Goal: Use online tool/utility

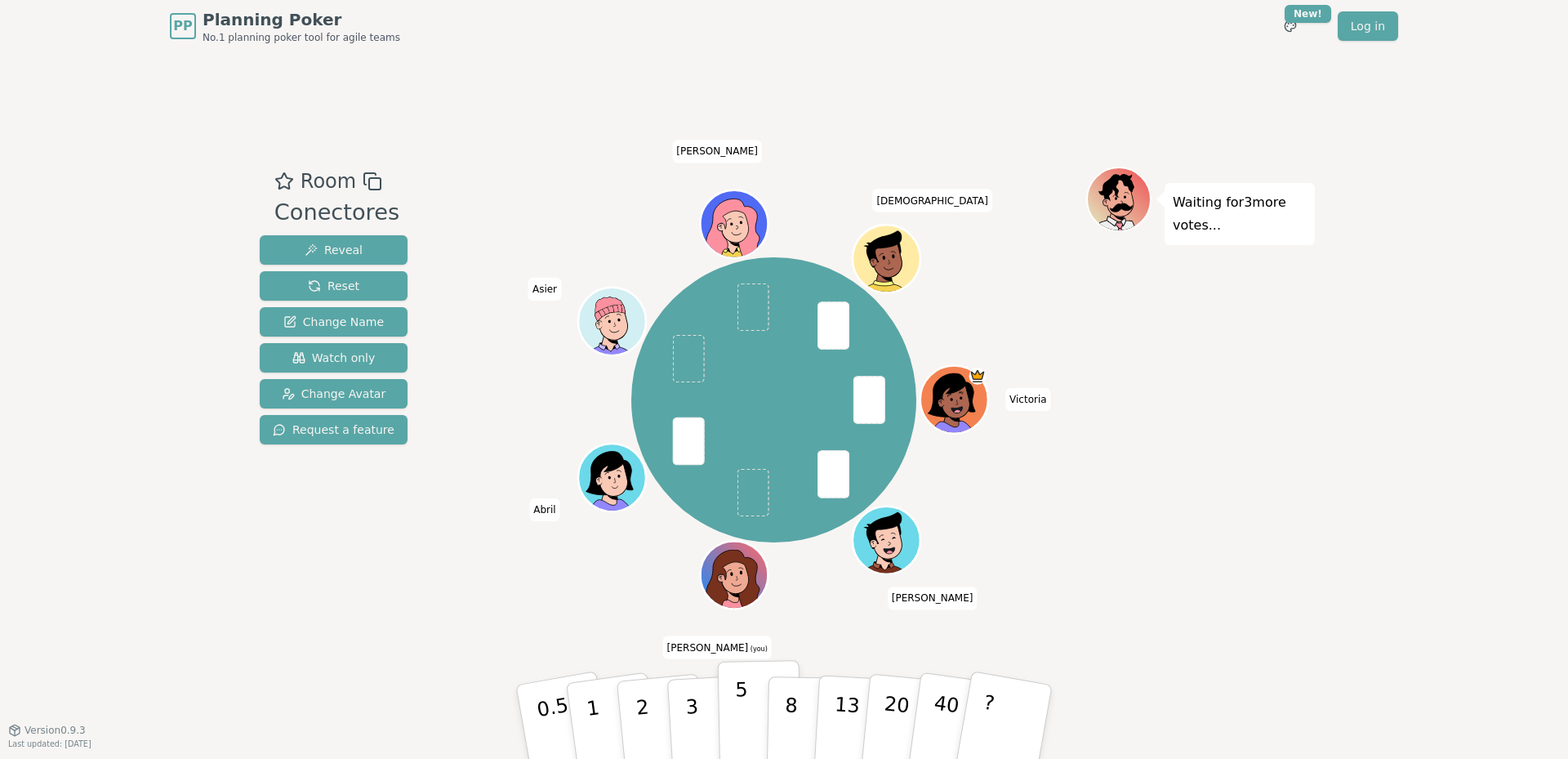
click at [734, 700] on button "5" at bounding box center [759, 721] width 84 height 124
click at [696, 721] on p "3" at bounding box center [693, 723] width 18 height 89
click at [727, 707] on button "5" at bounding box center [759, 721] width 84 height 124
click at [689, 704] on p "3" at bounding box center [693, 723] width 18 height 89
click at [738, 684] on p "5" at bounding box center [741, 721] width 14 height 88
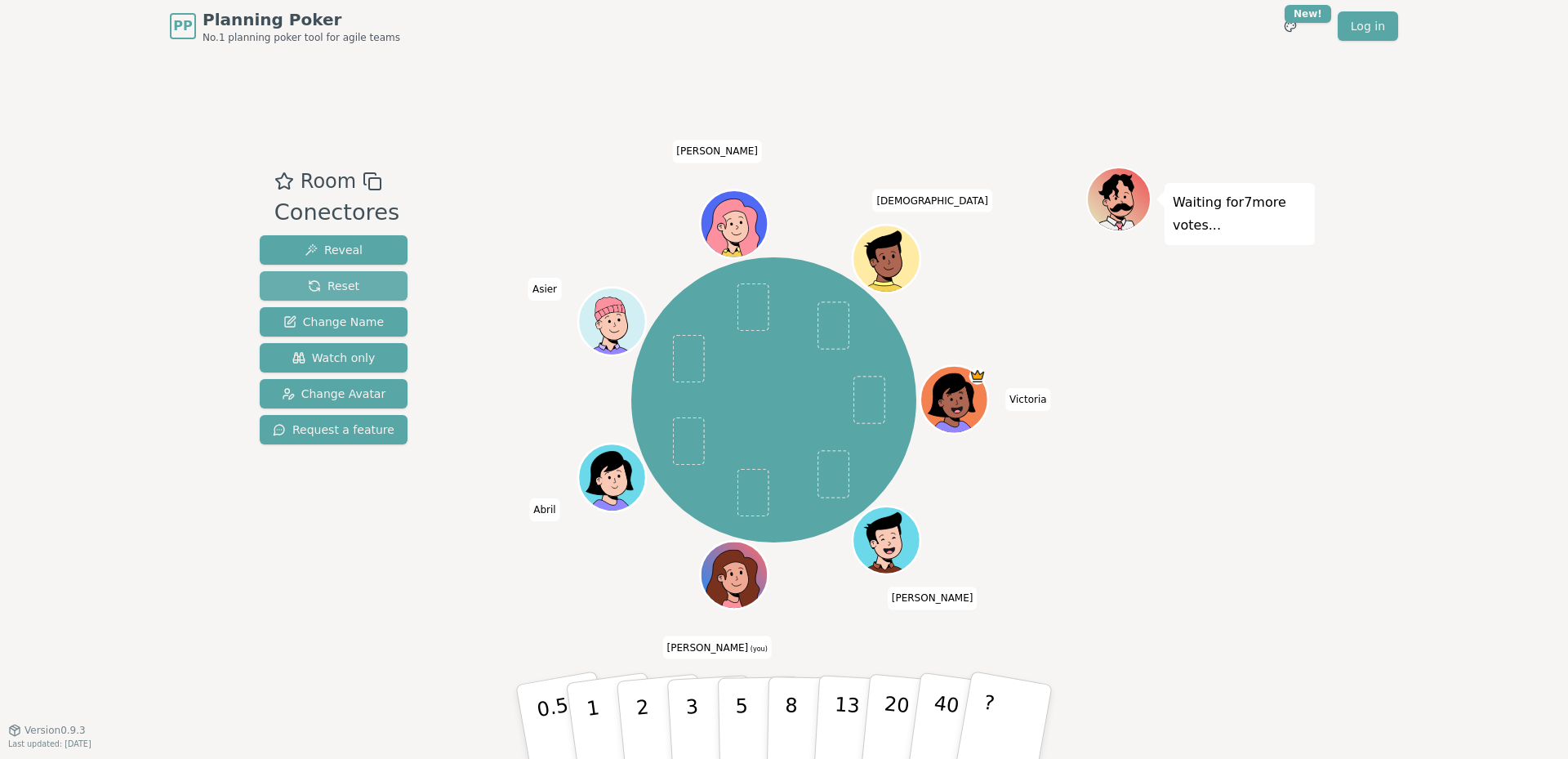
click at [373, 276] on button "Reset" at bounding box center [333, 286] width 147 height 29
click at [648, 726] on p "2" at bounding box center [643, 724] width 21 height 89
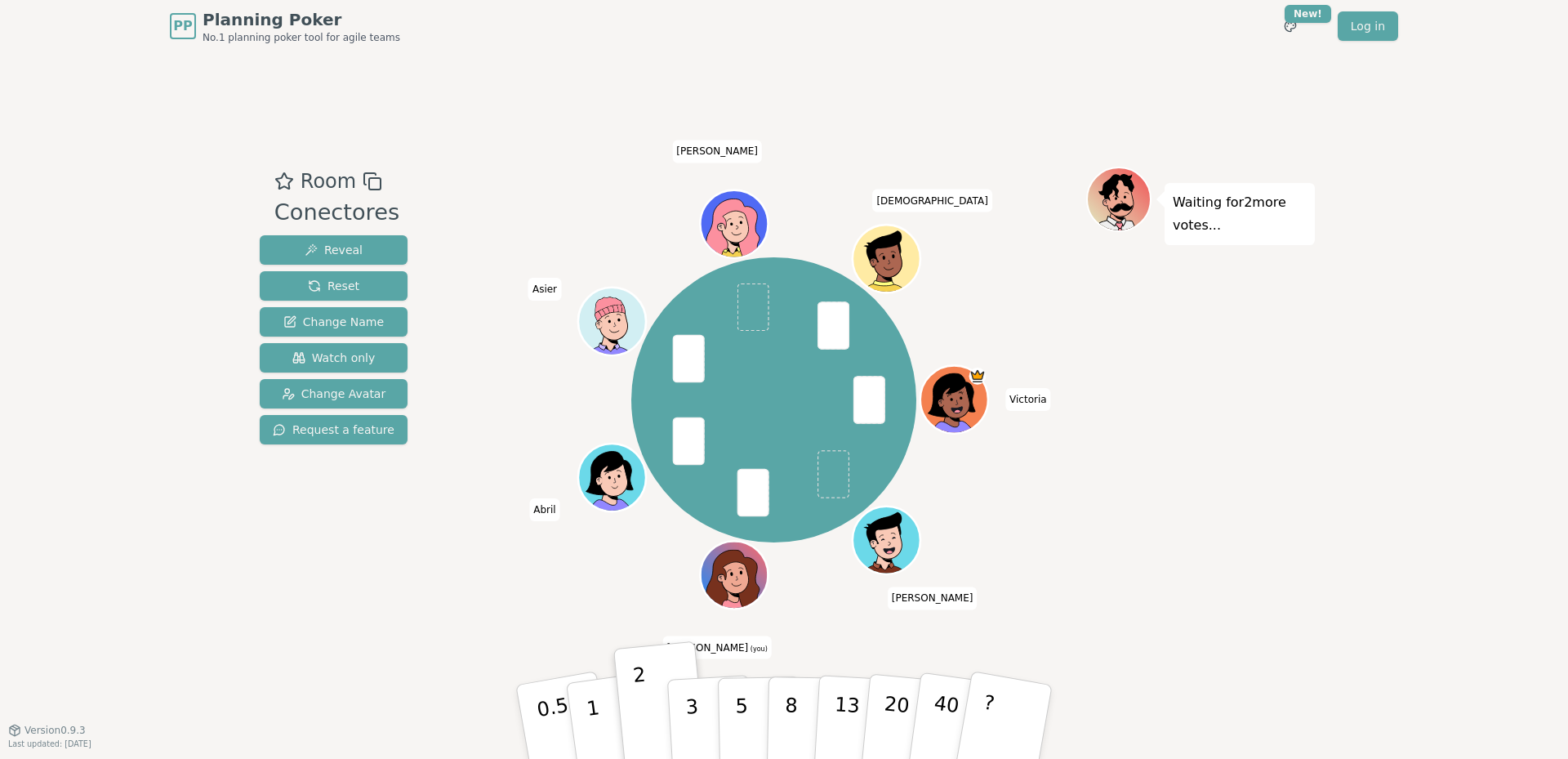
click at [140, 454] on div "PP Planning Poker No.1 planning poker tool for agile teams Toggle theme New! Lo…" at bounding box center [784, 379] width 1568 height 759
click at [646, 711] on p "2" at bounding box center [643, 724] width 21 height 89
click at [152, 591] on div "PP Planning Poker No.1 planning poker tool for agile teams Toggle theme New! Lo…" at bounding box center [784, 379] width 1568 height 759
drag, startPoint x: 601, startPoint y: 713, endPoint x: 559, endPoint y: 647, distance: 78.2
click at [601, 712] on button "1" at bounding box center [613, 738] width 97 height 132
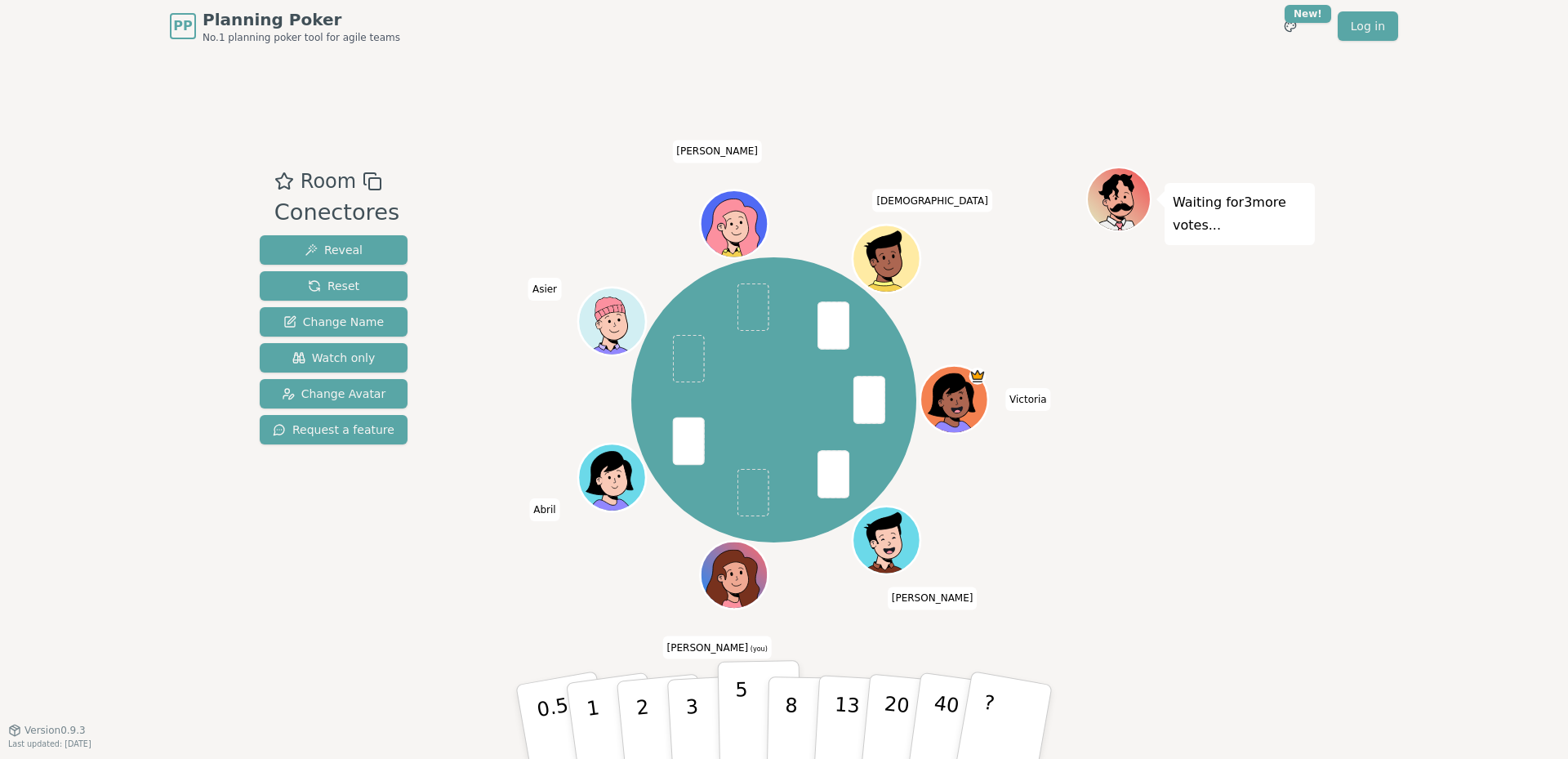
click at [751, 703] on button "5" at bounding box center [759, 721] width 84 height 124
click at [85, 675] on div "PP Planning Poker No.1 planning poker tool for agile teams Toggle theme New! Lo…" at bounding box center [784, 379] width 1568 height 759
click at [123, 489] on div "PP Planning Poker No.1 planning poker tool for agile teams Toggle theme New! Lo…" at bounding box center [784, 379] width 1568 height 759
click at [120, 379] on div "PP Planning Poker No.1 planning poker tool for agile teams Toggle theme New! Lo…" at bounding box center [784, 379] width 1568 height 759
click at [683, 709] on button "3" at bounding box center [711, 721] width 89 height 128
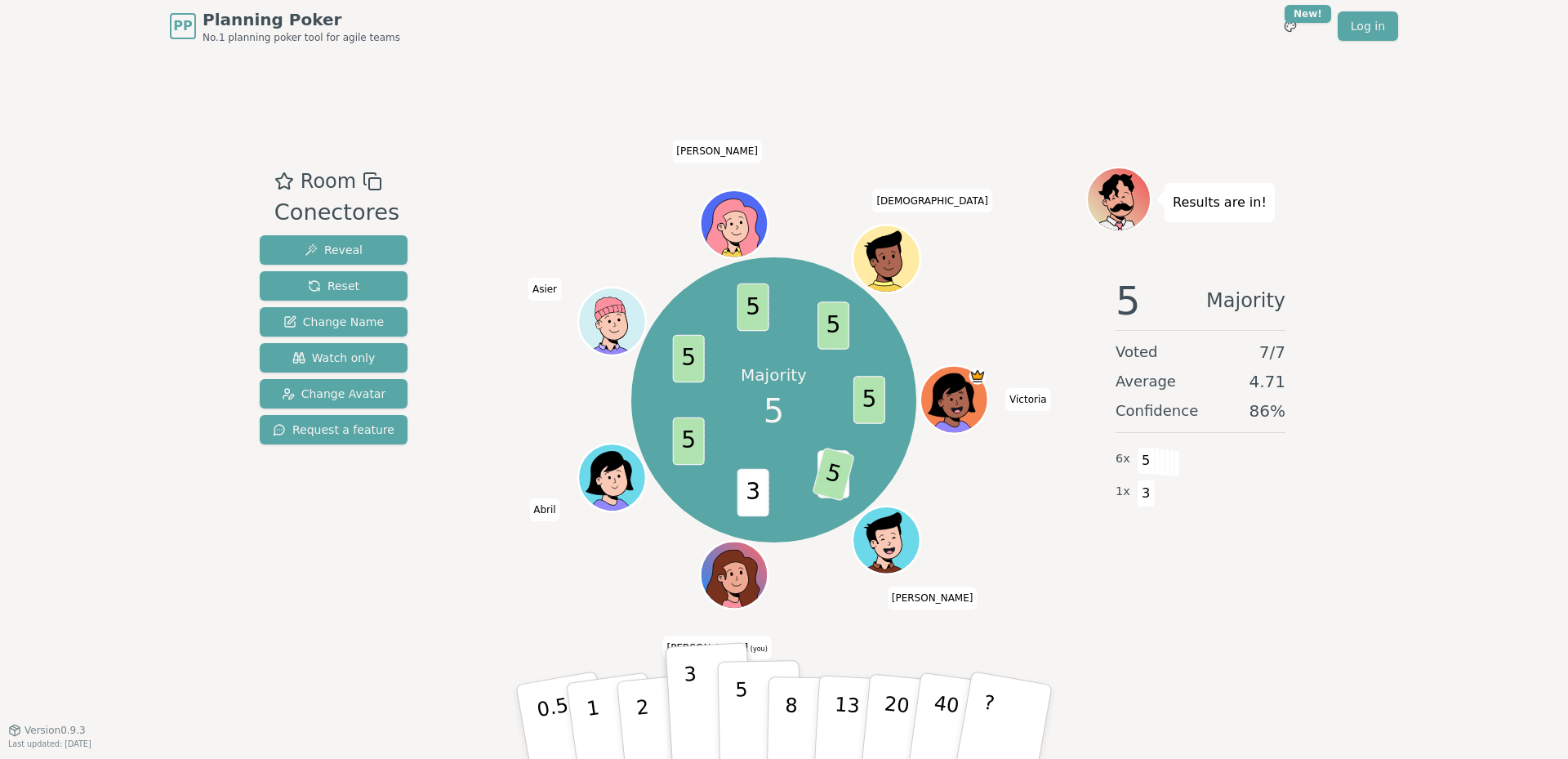
click at [725, 707] on button "5" at bounding box center [759, 721] width 84 height 124
